Goal: Transaction & Acquisition: Purchase product/service

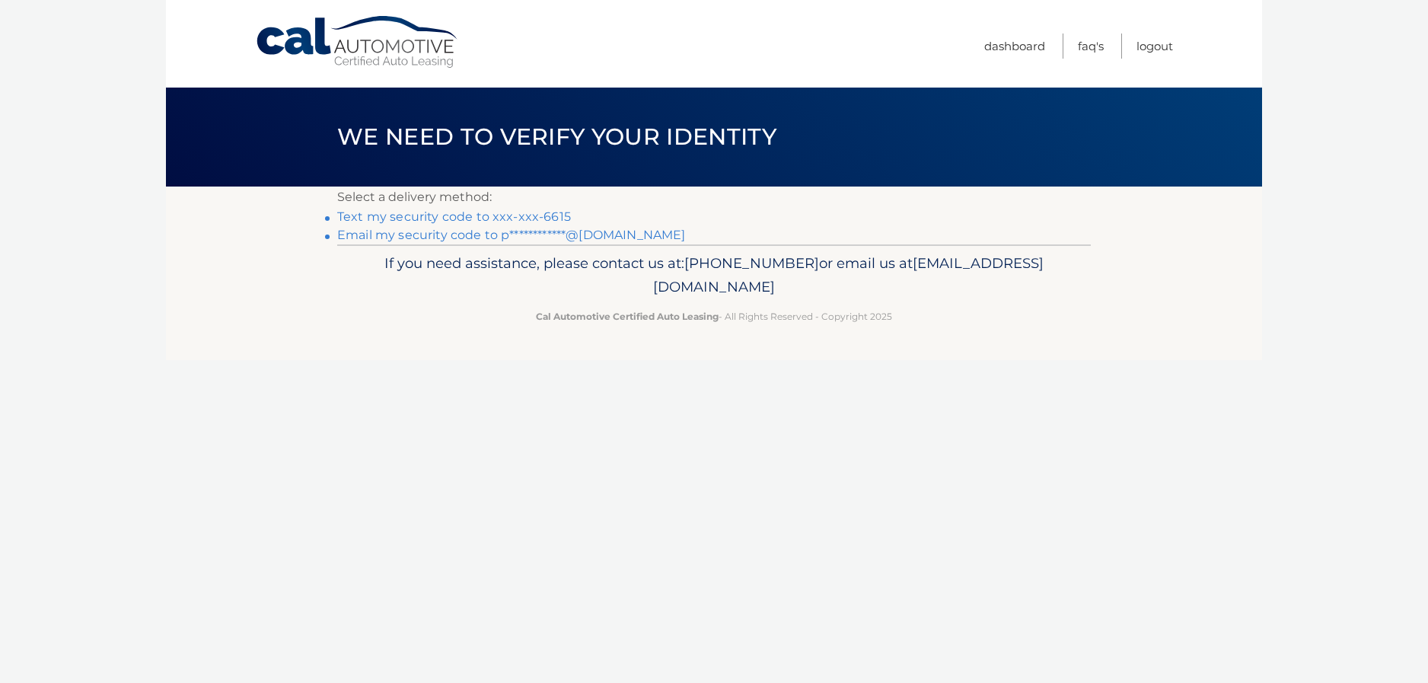
click at [544, 217] on link "Text my security code to xxx-xxx-6615" at bounding box center [454, 216] width 234 height 14
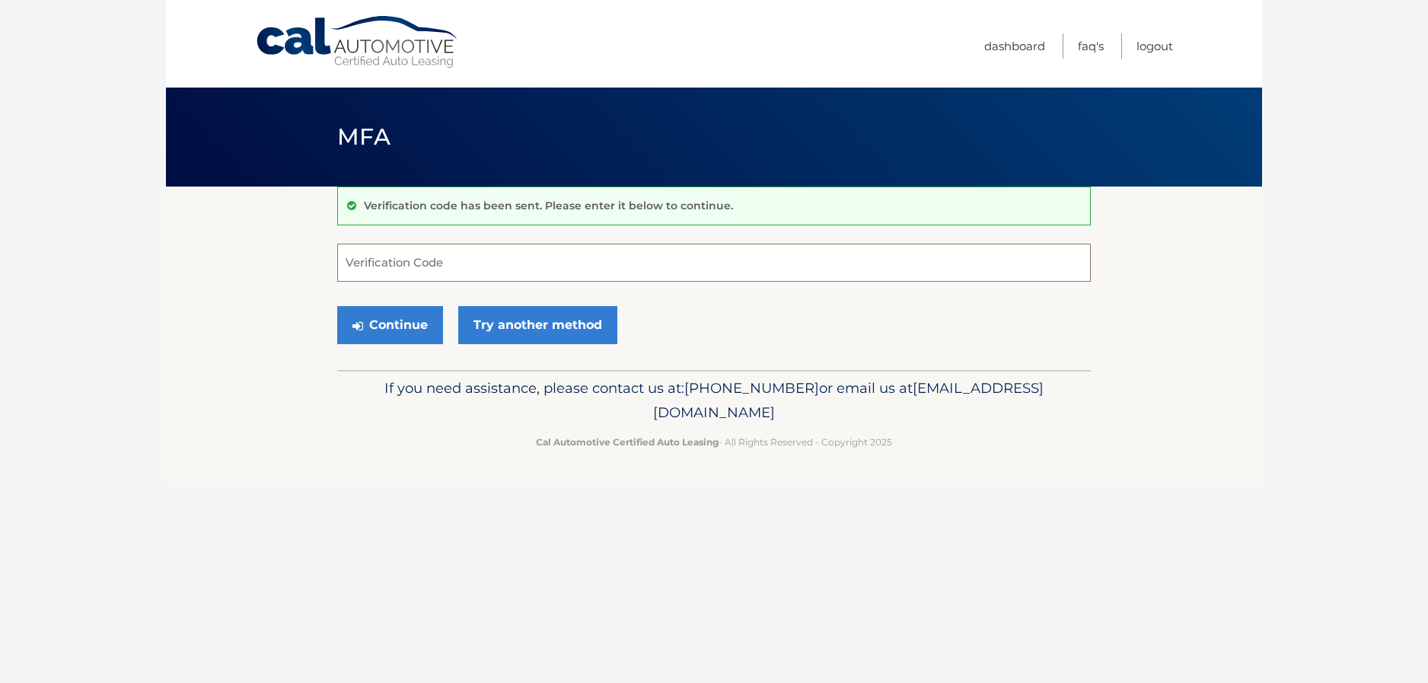
click at [541, 266] on input "Verification Code" at bounding box center [714, 263] width 754 height 38
type input "532587"
click at [433, 330] on button "Continue" at bounding box center [390, 325] width 106 height 38
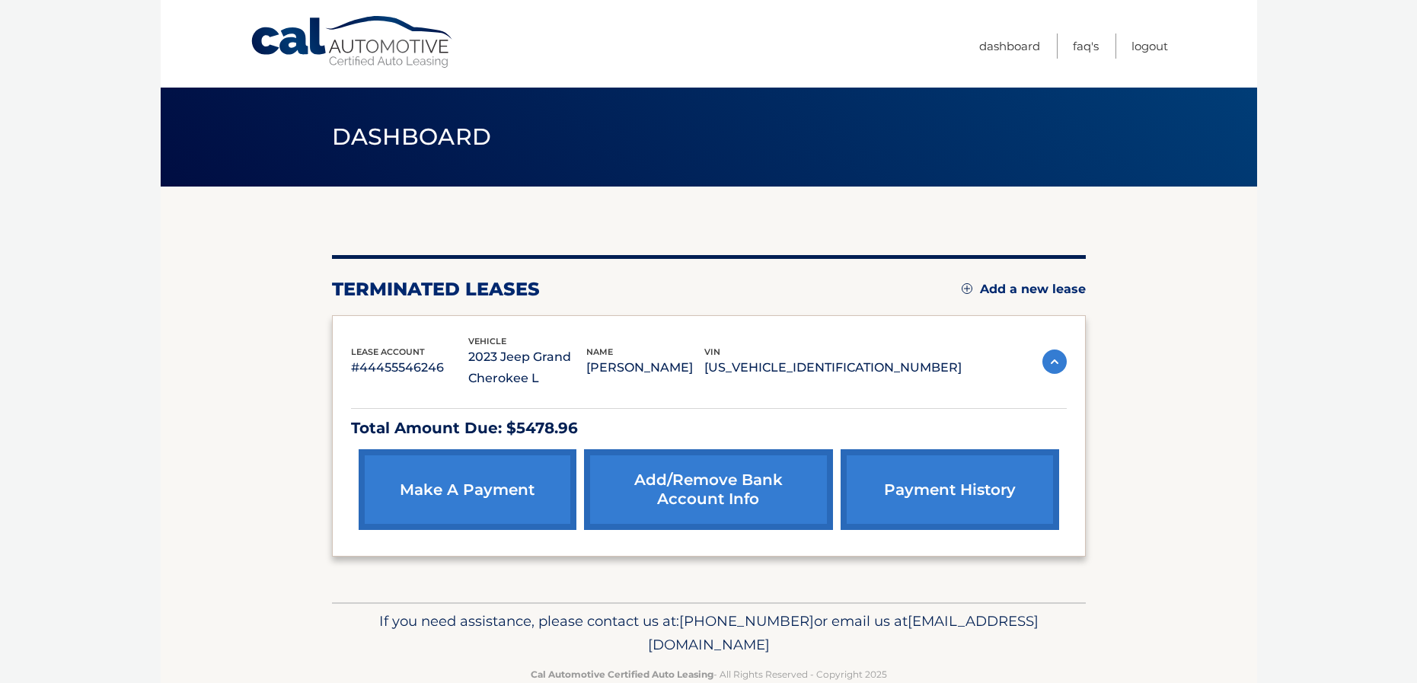
click at [480, 499] on link "make a payment" at bounding box center [468, 489] width 218 height 81
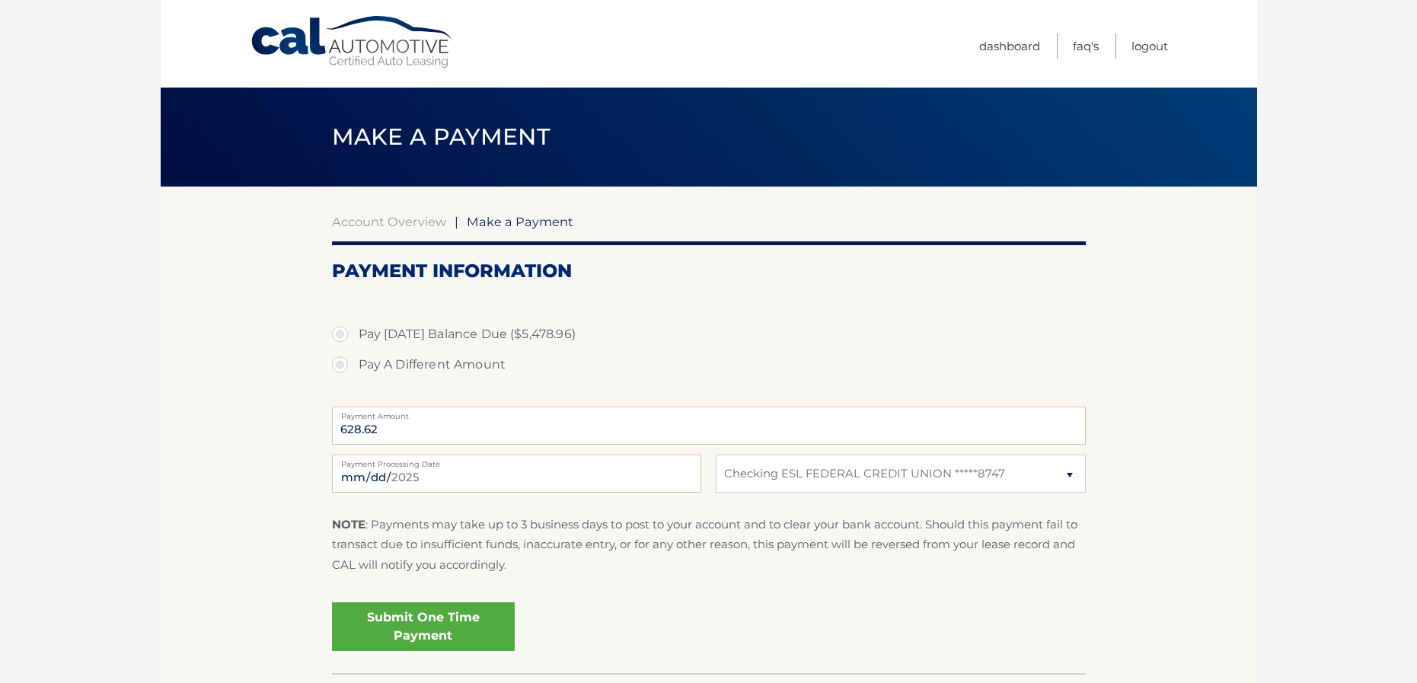
select select "YmY0ZTQwMGEtODM2Ny00MjQ2LTk2YWEtNzhlNjUyOGJhZDI0"
click at [343, 329] on label "Pay Today's Balance Due ($5,478.96)" at bounding box center [709, 334] width 754 height 30
click at [343, 329] on input "Pay Today's Balance Due ($5,478.96)" at bounding box center [345, 331] width 15 height 24
radio input "true"
type input "5478.96"
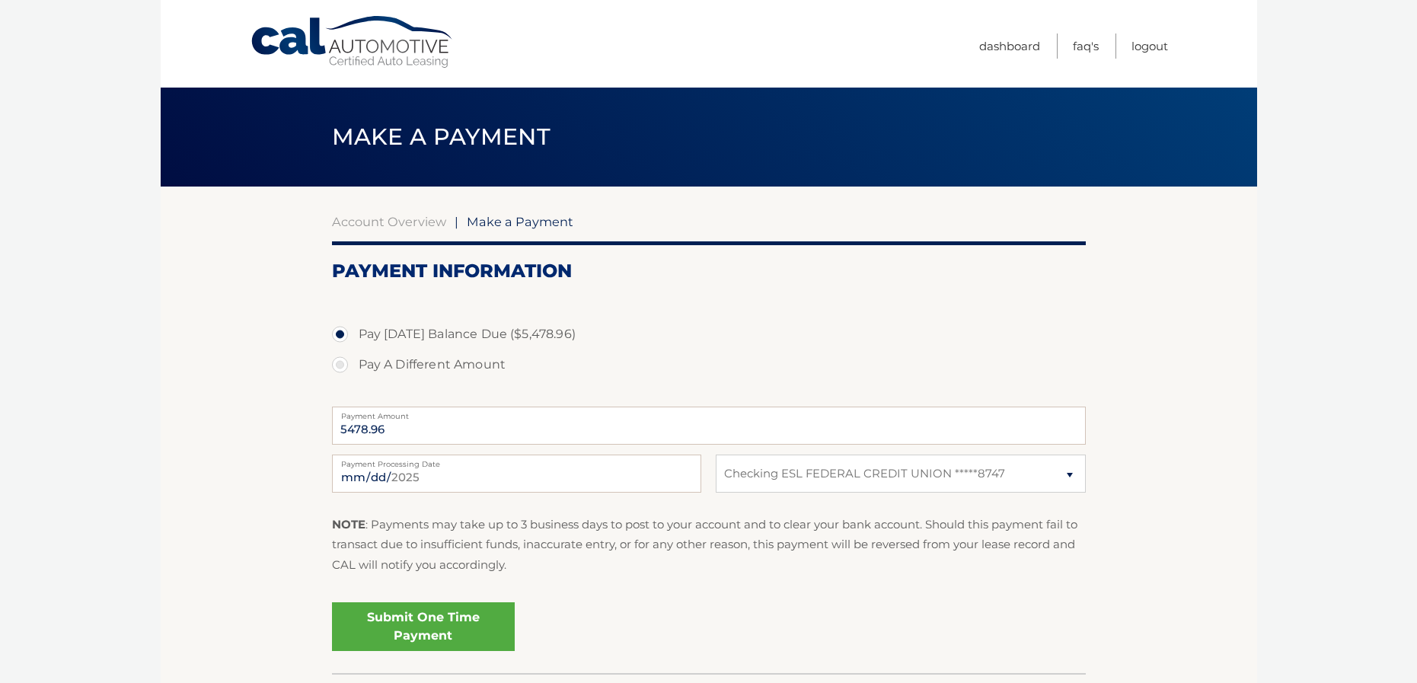
click at [381, 229] on section "Account Overview | Make a Payment Payment Information Pay Today's Balance Due (…" at bounding box center [709, 443] width 754 height 459
click at [397, 224] on link "Account Overview" at bounding box center [389, 221] width 114 height 15
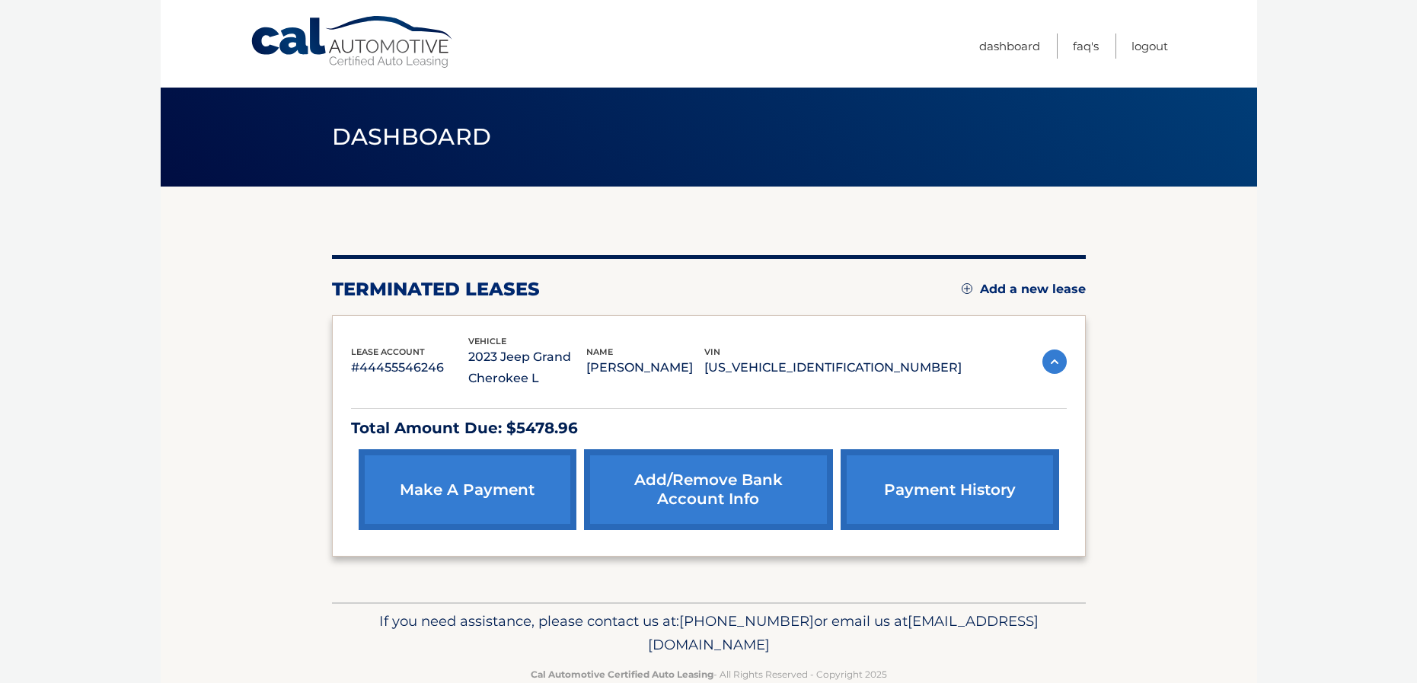
scroll to position [35, 0]
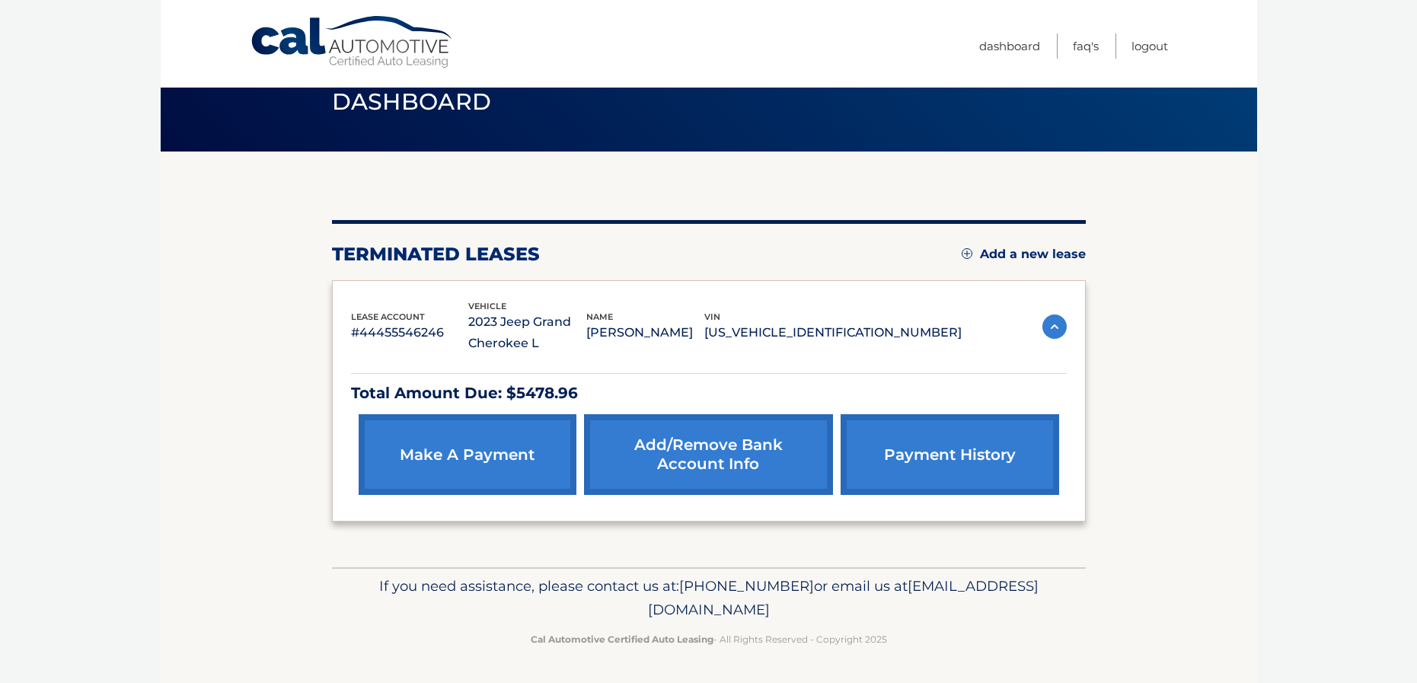
click at [1008, 467] on link "payment history" at bounding box center [949, 454] width 218 height 81
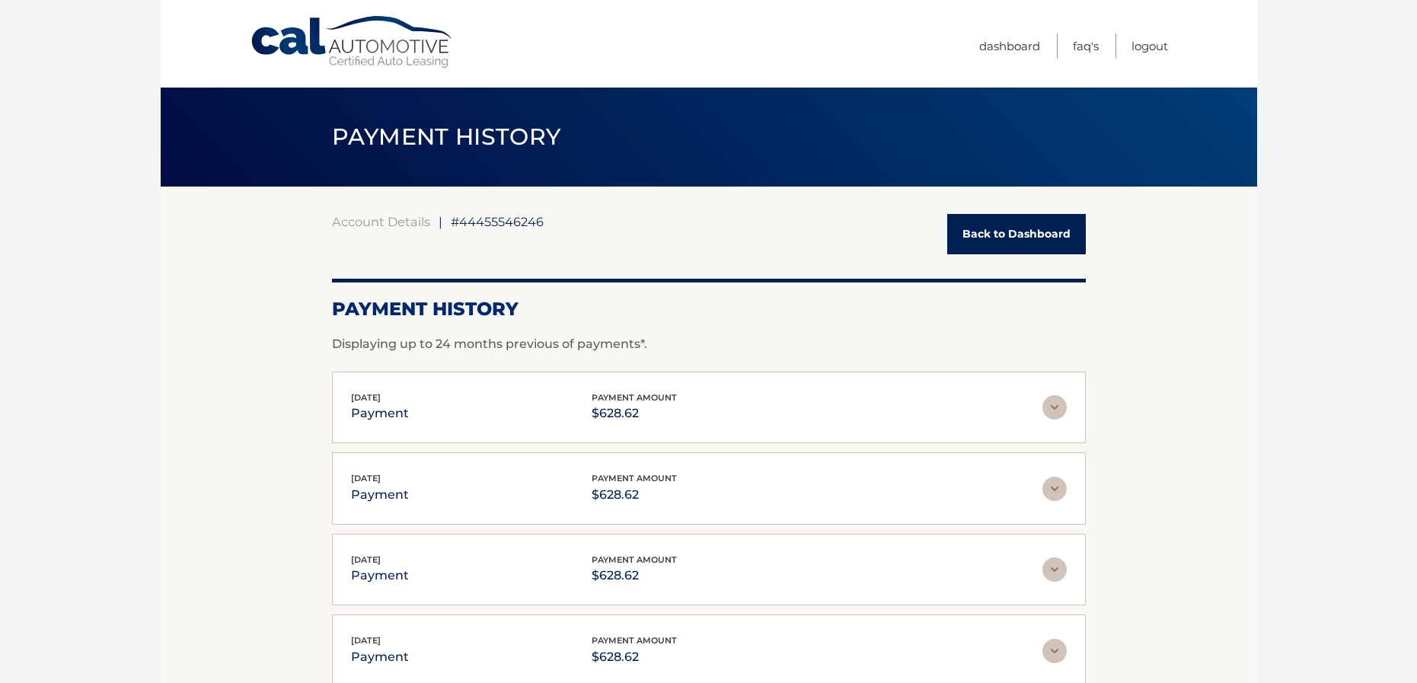
click at [1060, 405] on img at bounding box center [1054, 407] width 24 height 24
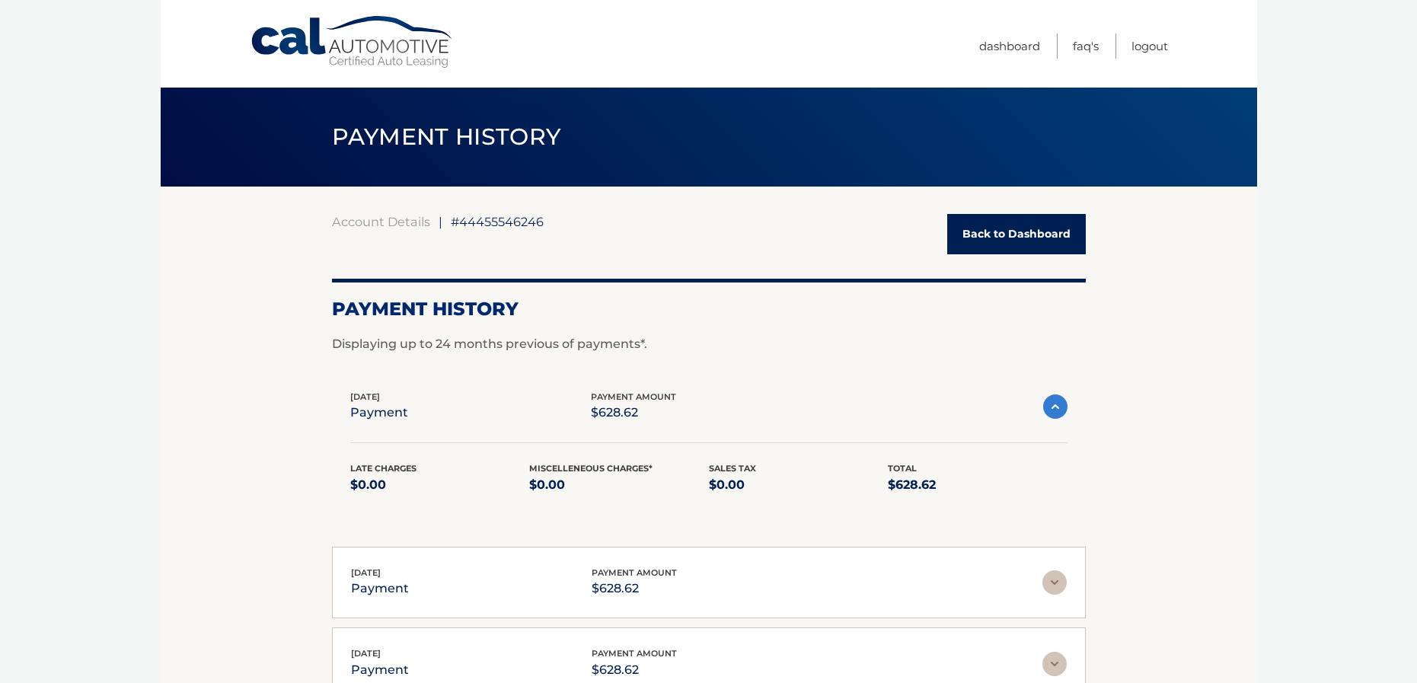
click at [1006, 238] on link "Back to Dashboard" at bounding box center [1016, 234] width 139 height 40
